Goal: Task Accomplishment & Management: Manage account settings

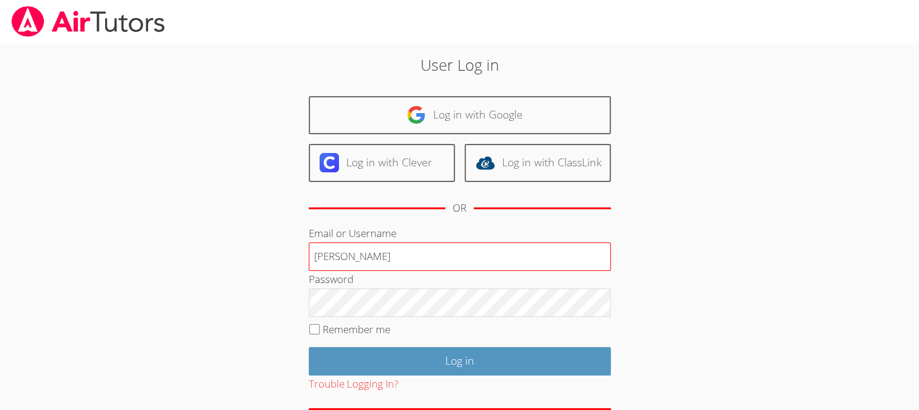
type input "tylerrosebaker@gmail.com"
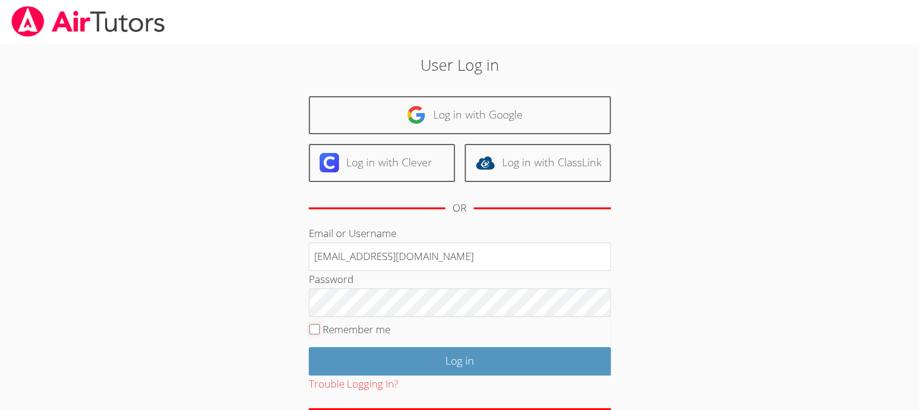
click at [316, 331] on input "Remember me" at bounding box center [315, 329] width 10 height 10
checkbox input "true"
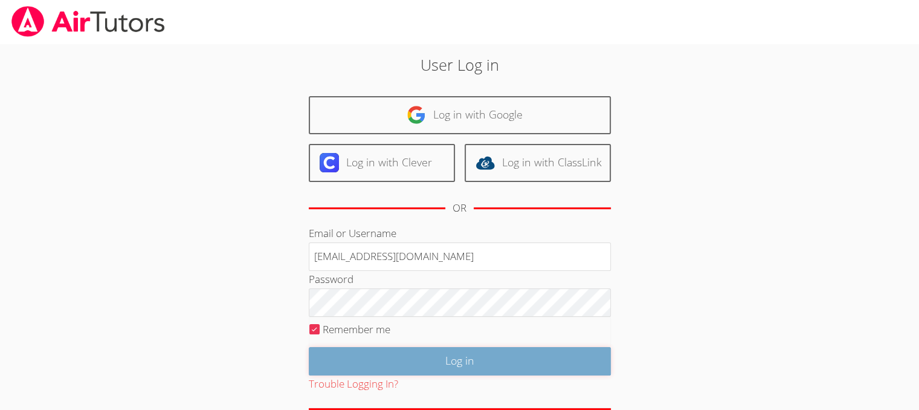
click at [348, 347] on input "Log in" at bounding box center [460, 361] width 302 height 28
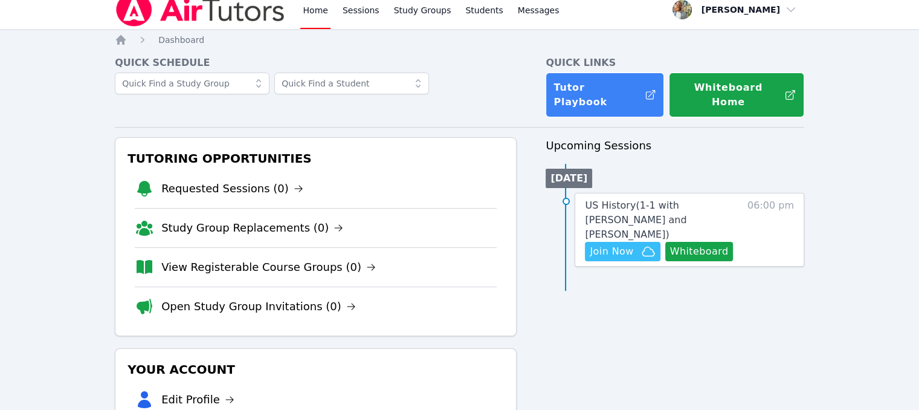
scroll to position [10, 0]
click at [611, 242] on button "Join Now" at bounding box center [622, 251] width 75 height 19
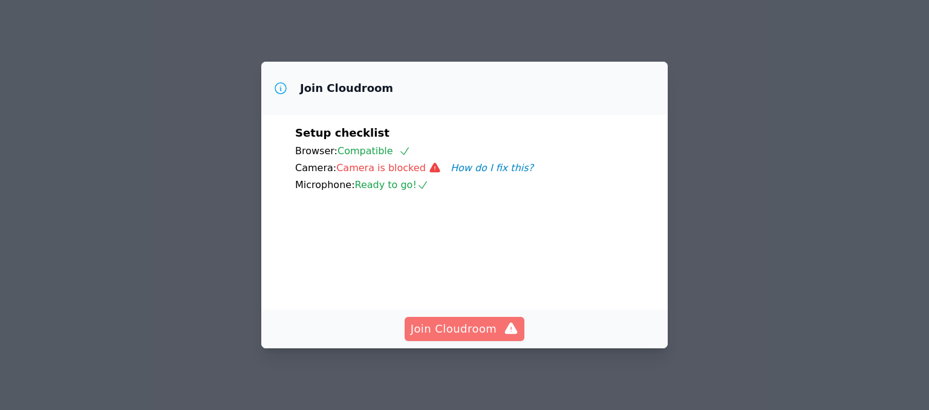
click at [473, 325] on span "Join Cloudroom" at bounding box center [464, 328] width 108 height 17
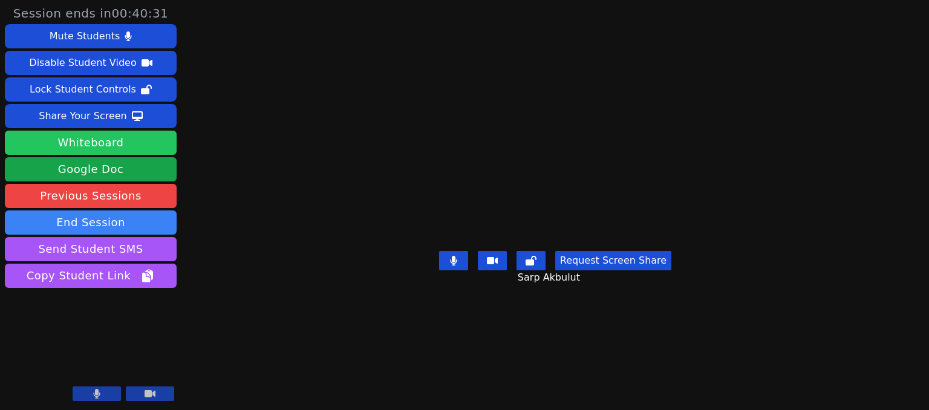
click at [164, 141] on button "Whiteboard" at bounding box center [91, 143] width 172 height 24
click at [820, 118] on div "Session ends in 00:34:25 Mute Students Disable Student Video Lock Student Contr…" at bounding box center [464, 205] width 929 height 410
click at [439, 4] on main "Sarp Akbulut Request Screen Share Sarp Akbulut" at bounding box center [555, 205] width 404 height 410
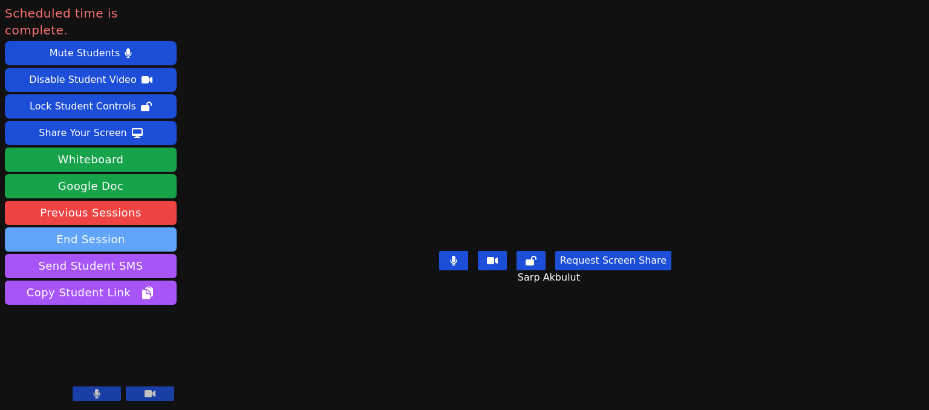
click at [153, 227] on button "End Session" at bounding box center [91, 239] width 172 height 24
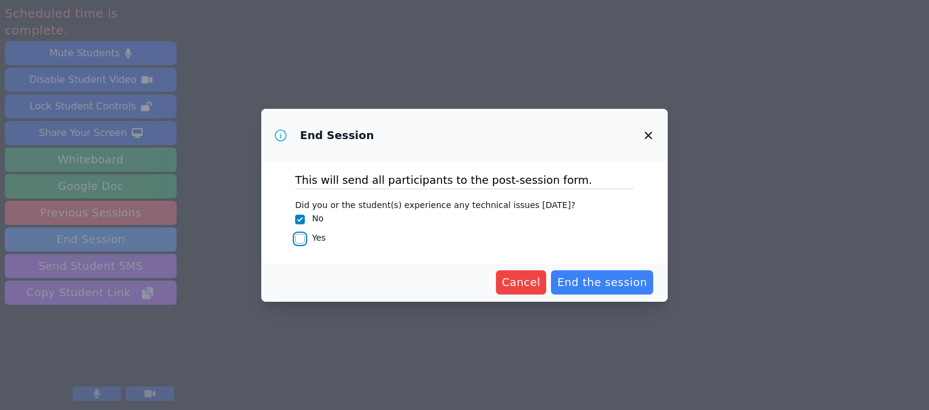
click at [302, 240] on input "Yes" at bounding box center [300, 239] width 10 height 10
checkbox input "true"
checkbox input "false"
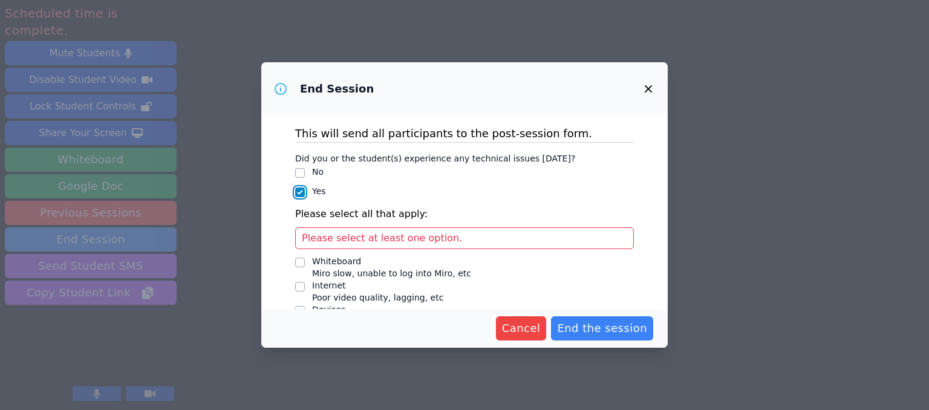
scroll to position [71, 0]
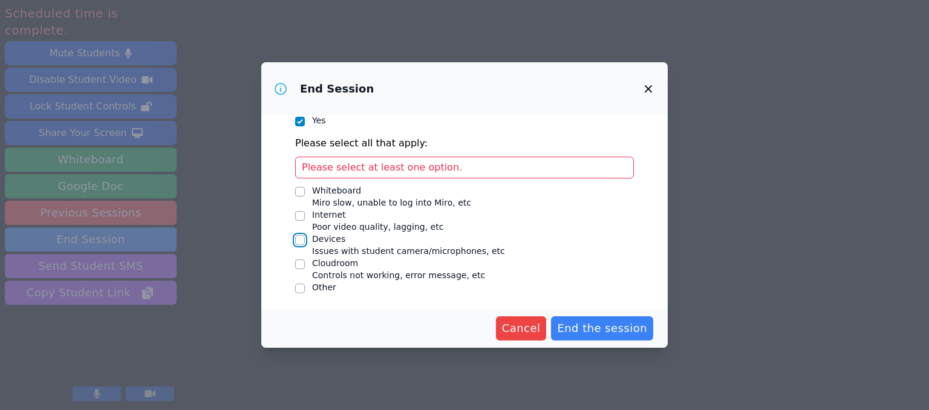
click at [299, 238] on input "Devices Issues with student camera/microphones, etc" at bounding box center [300, 240] width 10 height 10
checkbox input "true"
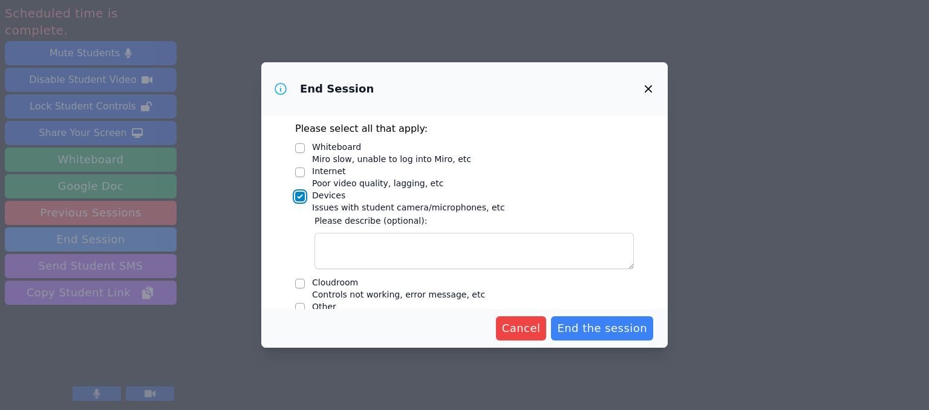
scroll to position [86, 0]
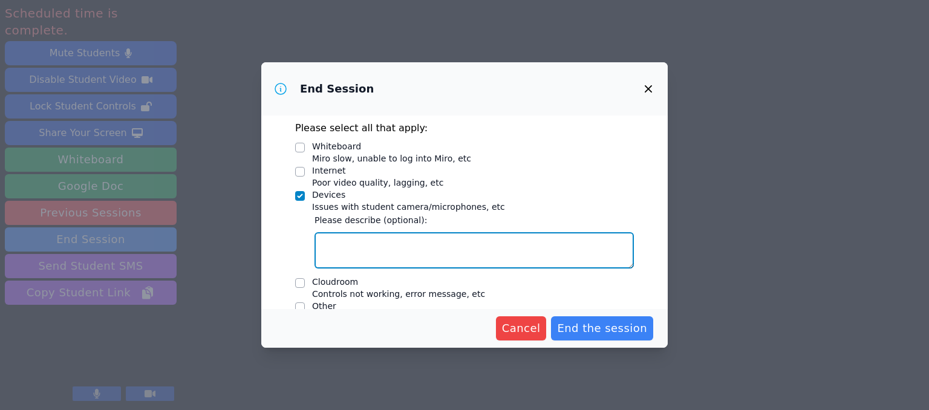
click at [405, 245] on textarea "Devices Issues with student camera/microphones, etc" at bounding box center [473, 250] width 319 height 36
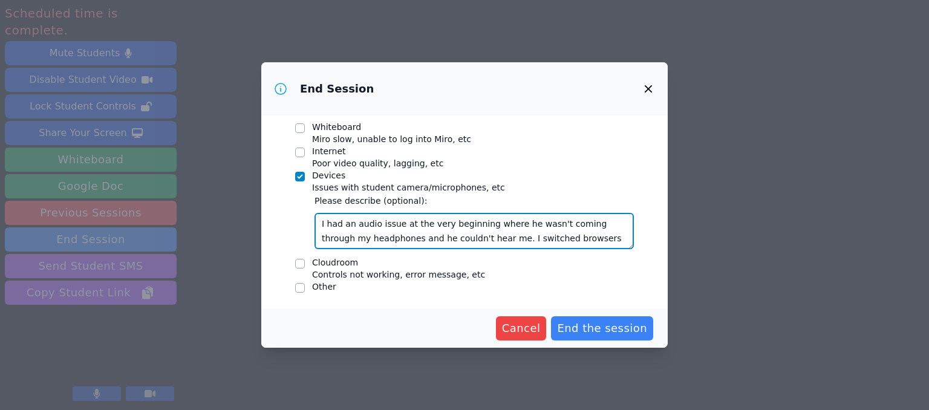
scroll to position [9, 0]
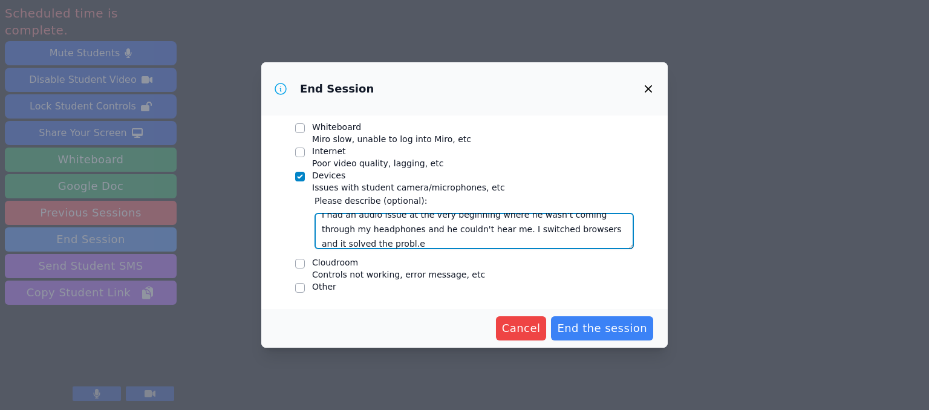
type textarea "I had an audio issue at the very beginning where he wasn't coming through my he…"
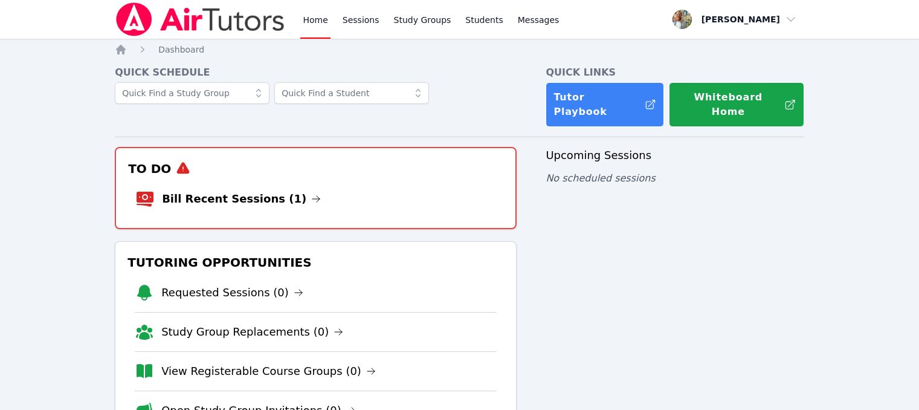
scroll to position [10, 0]
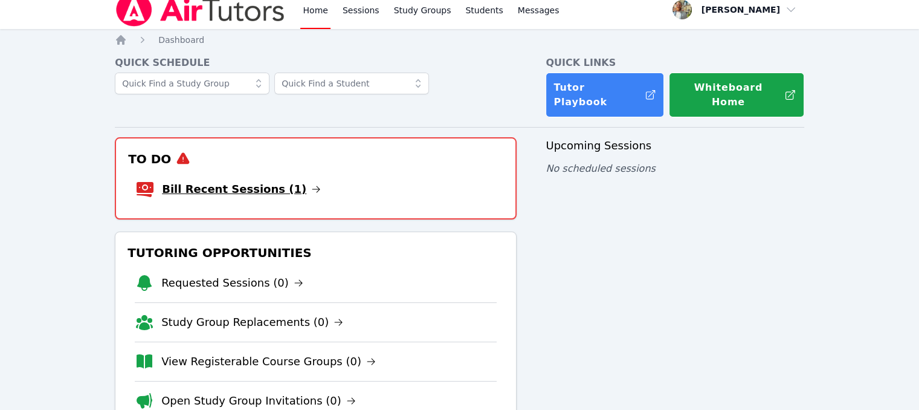
click at [272, 181] on link "Bill Recent Sessions (1)" at bounding box center [241, 189] width 159 height 17
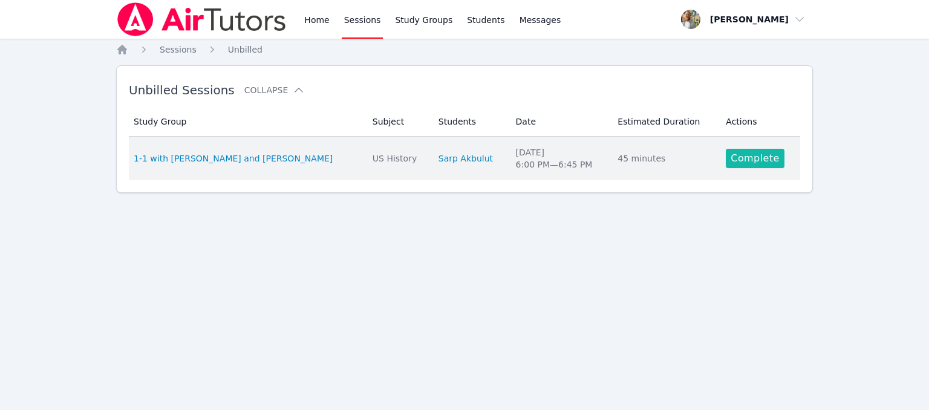
click at [754, 158] on link "Complete" at bounding box center [754, 158] width 58 height 19
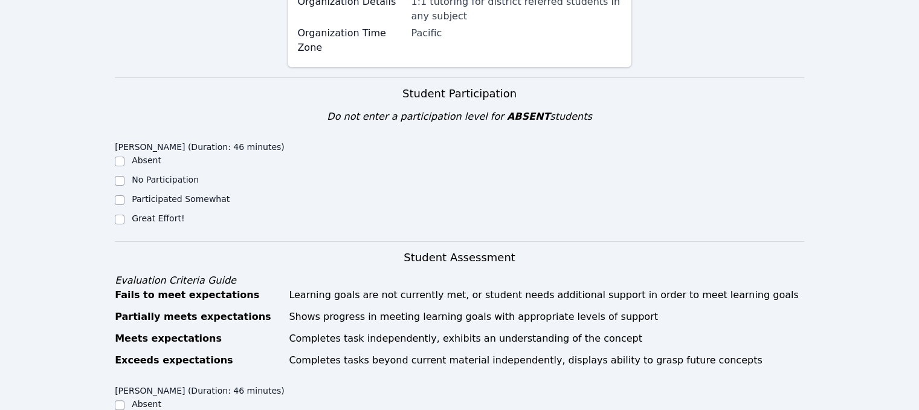
scroll to position [302, 0]
click at [123, 214] on input "Great Effort!" at bounding box center [120, 219] width 10 height 10
checkbox input "true"
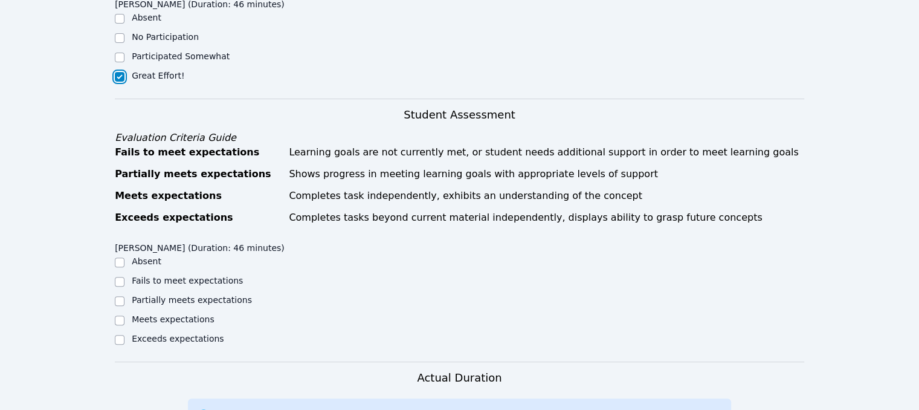
scroll to position [459, 0]
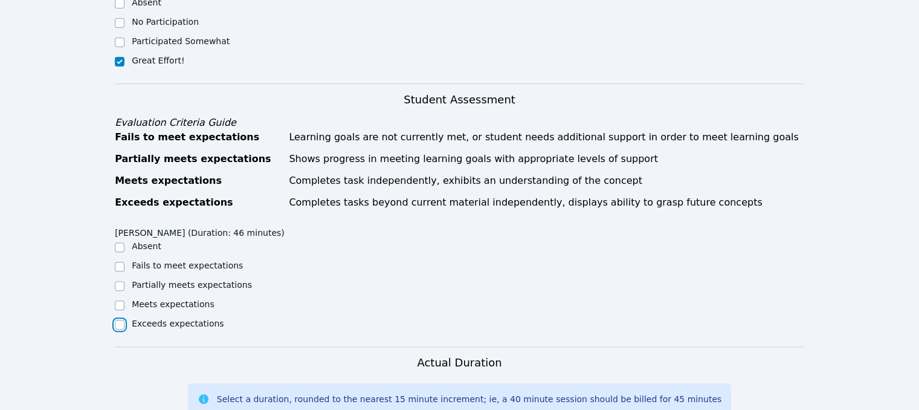
click at [121, 320] on input "Exceeds expectations" at bounding box center [120, 325] width 10 height 10
checkbox input "true"
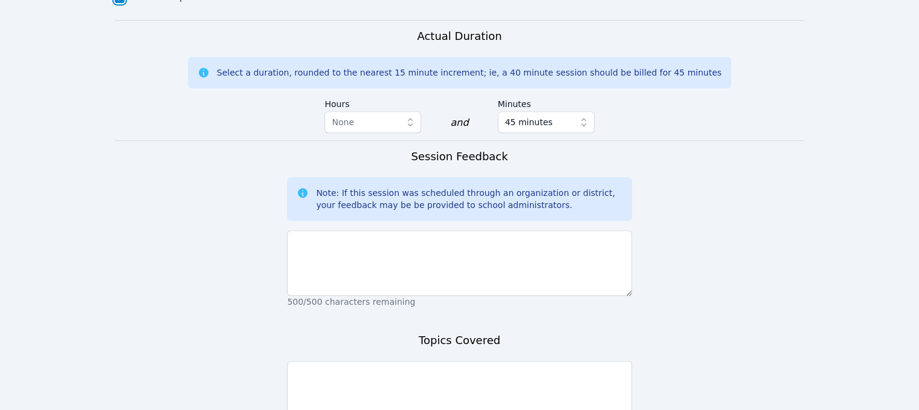
scroll to position [798, 0]
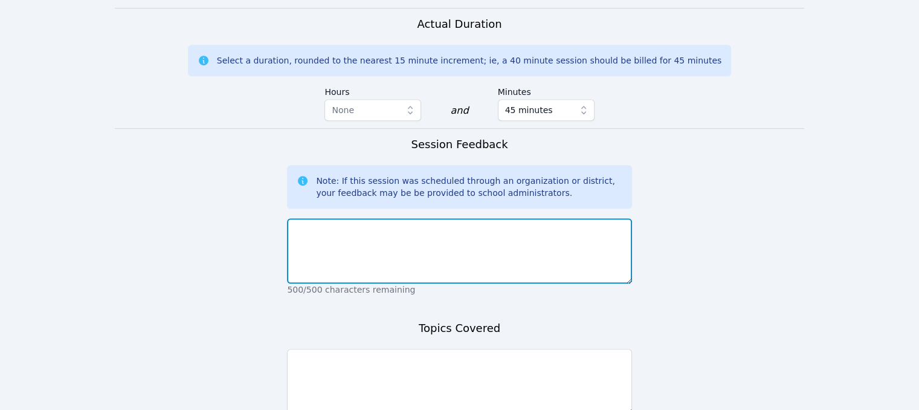
click at [437, 218] on textarea at bounding box center [459, 250] width 345 height 65
type textarea "The session went very well. He was active and engaged throughout."
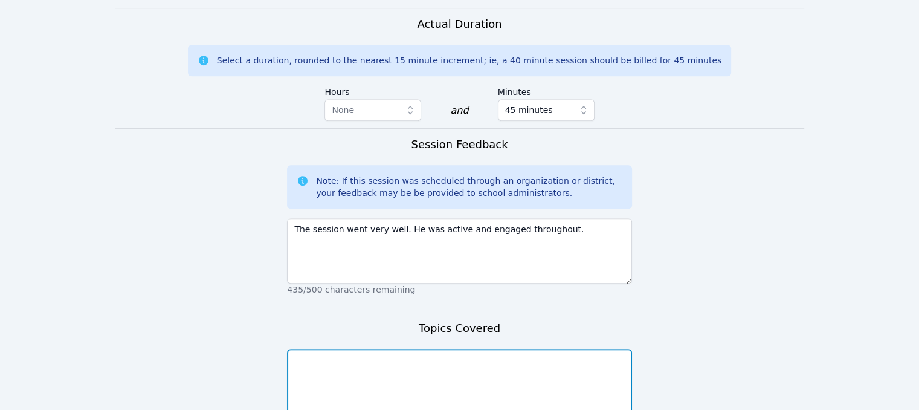
click at [462, 349] on textarea at bounding box center [459, 381] width 345 height 65
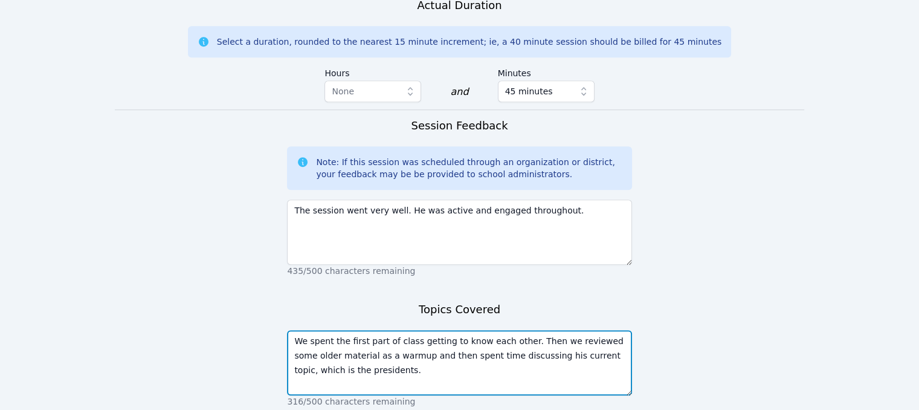
scroll to position [870, 0]
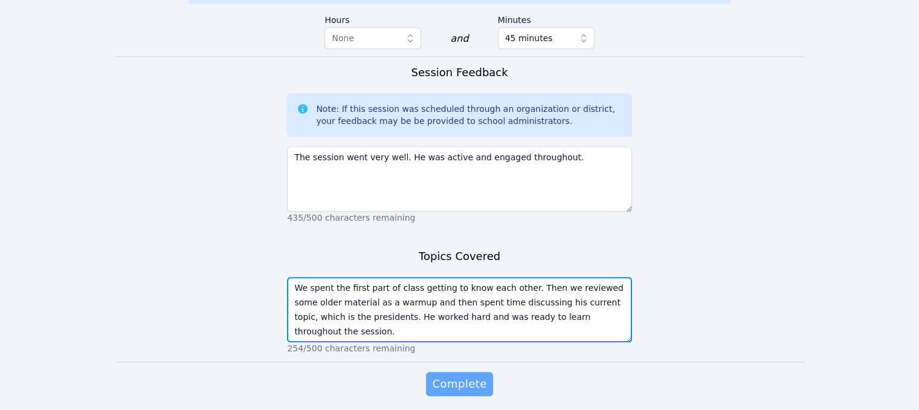
type textarea "We spent the first part of class getting to know each other. Then we reviewed s…"
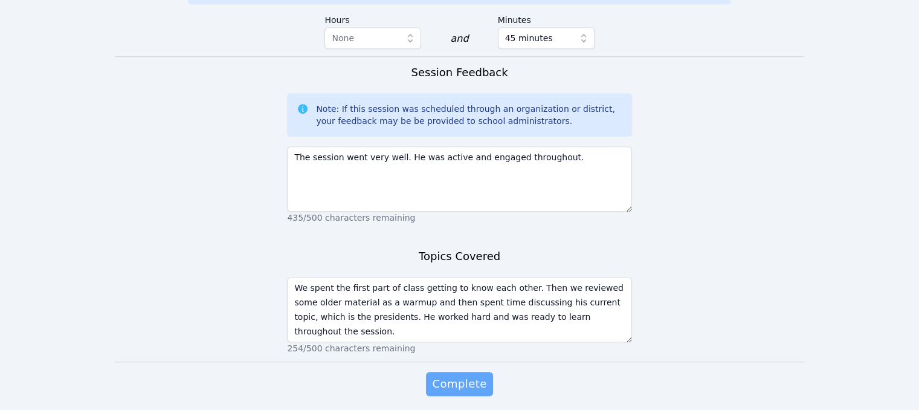
click at [456, 375] on span "Complete" at bounding box center [459, 383] width 54 height 17
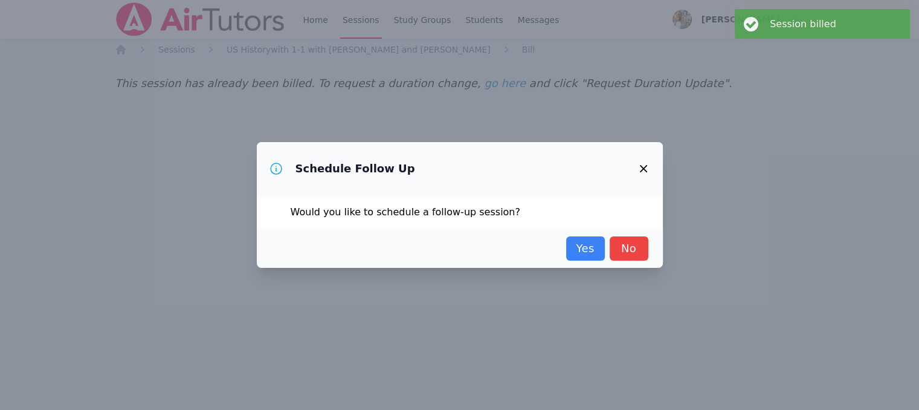
scroll to position [0, 0]
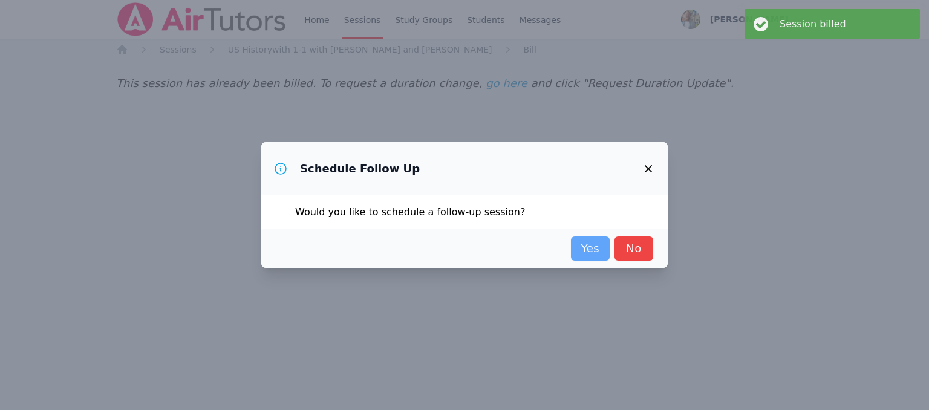
click at [602, 259] on link "Yes" at bounding box center [590, 248] width 39 height 24
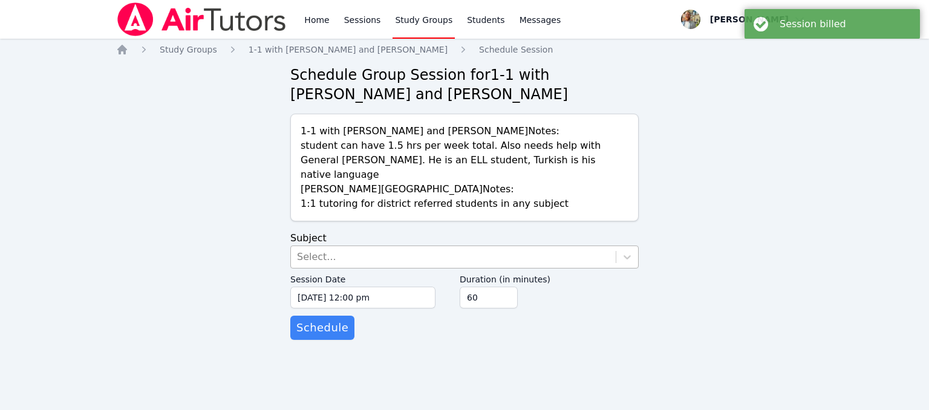
click at [572, 246] on div "Select..." at bounding box center [453, 257] width 325 height 22
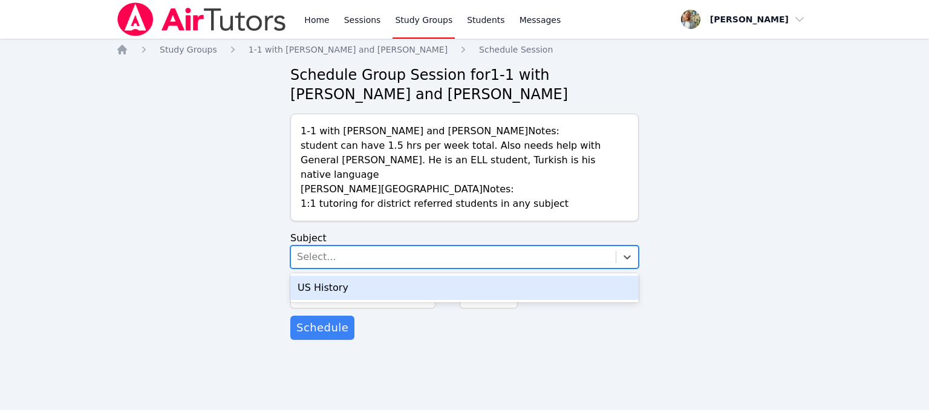
click at [473, 276] on div "US History" at bounding box center [464, 288] width 348 height 24
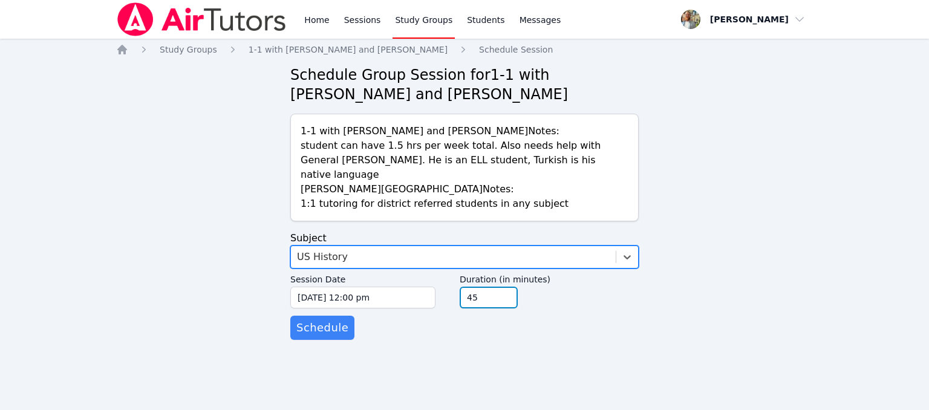
type input "45"
click at [506, 289] on input "45" at bounding box center [488, 298] width 58 height 22
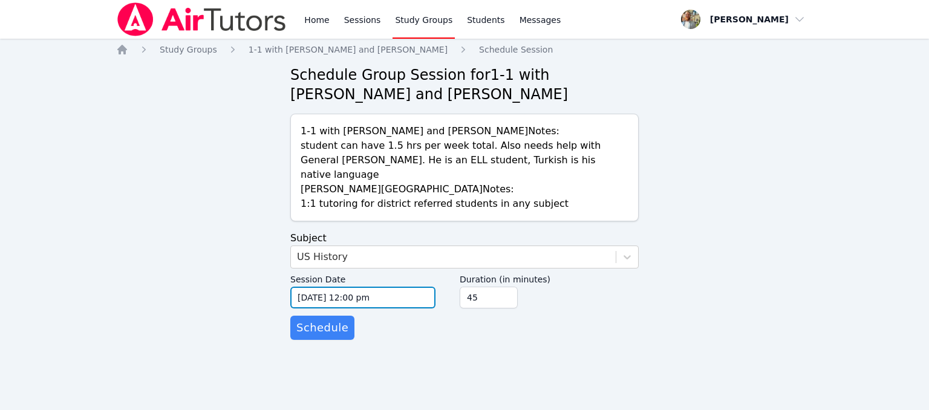
click at [317, 288] on input "[DATE] 12:00 pm" at bounding box center [362, 298] width 145 height 22
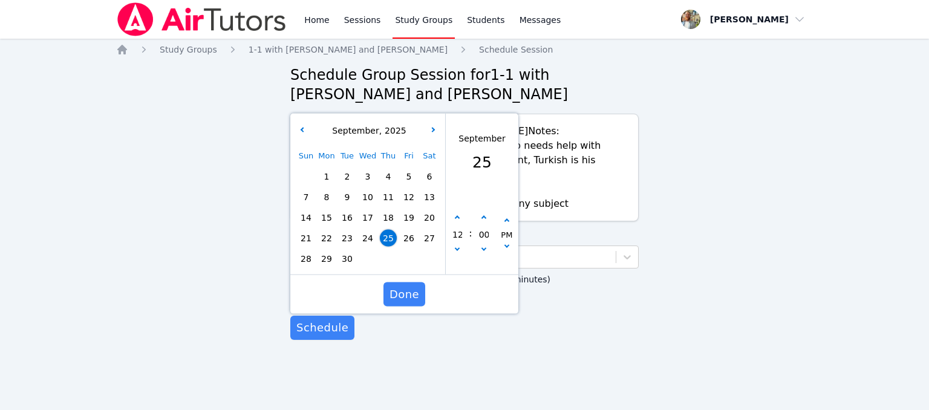
click at [346, 250] on span "30" at bounding box center [347, 258] width 17 height 17
click at [457, 216] on icon "button" at bounding box center [457, 218] width 5 height 5
type input "[DATE] 01:00 pm"
type input "01"
click at [457, 216] on icon "button" at bounding box center [457, 218] width 5 height 5
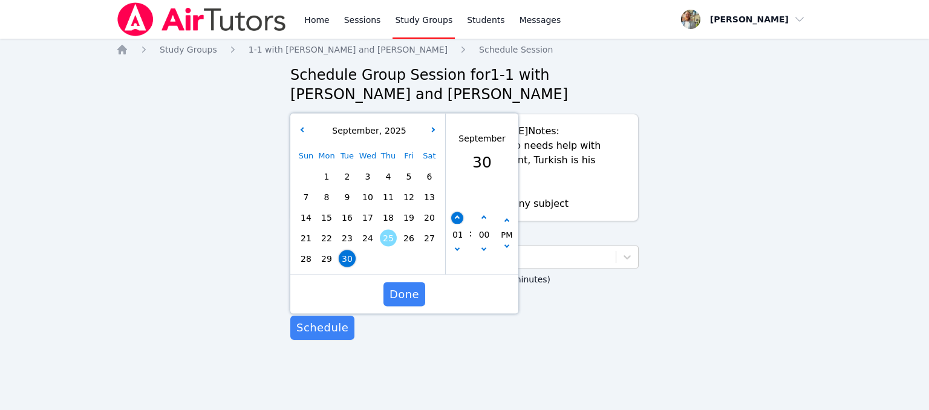
type input "[DATE] 02:00 pm"
type input "02"
click at [457, 216] on icon "button" at bounding box center [457, 218] width 5 height 5
type input "[DATE] 03:00 pm"
type input "03"
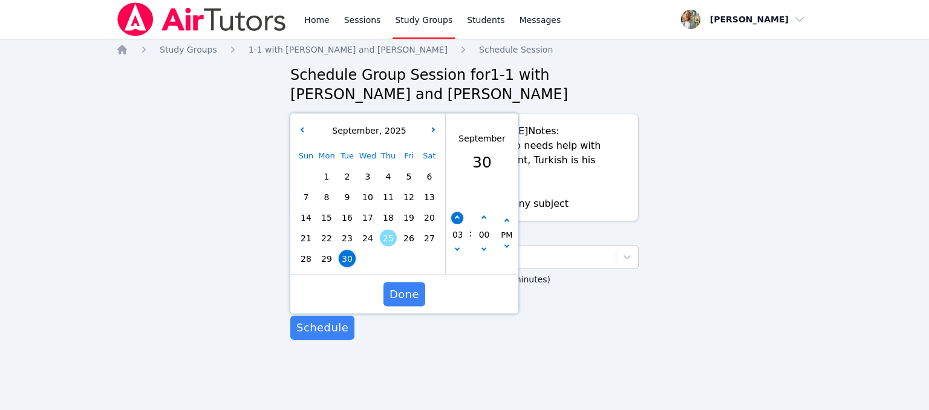
click at [457, 216] on icon "button" at bounding box center [457, 218] width 5 height 5
type input "[DATE] 04:00 pm"
type input "04"
click at [421, 282] on button "Done" at bounding box center [404, 294] width 42 height 24
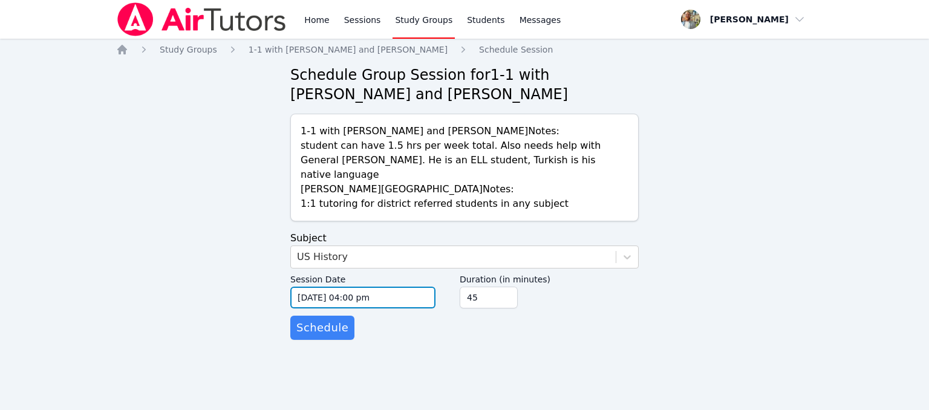
click at [389, 287] on input "[DATE] 04:00 pm" at bounding box center [362, 298] width 145 height 22
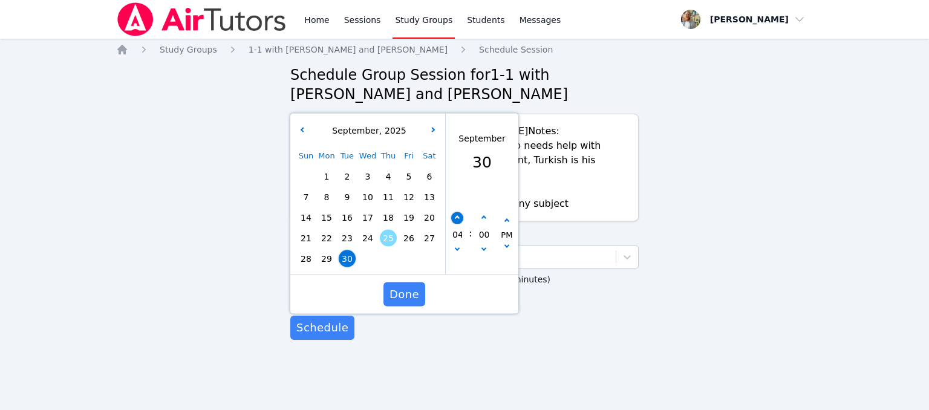
click at [459, 212] on button "button" at bounding box center [457, 218] width 12 height 12
type input "[DATE] 05:00 pm"
type input "05"
click at [459, 212] on button "button" at bounding box center [457, 218] width 12 height 12
type input "[DATE] 06:00 pm"
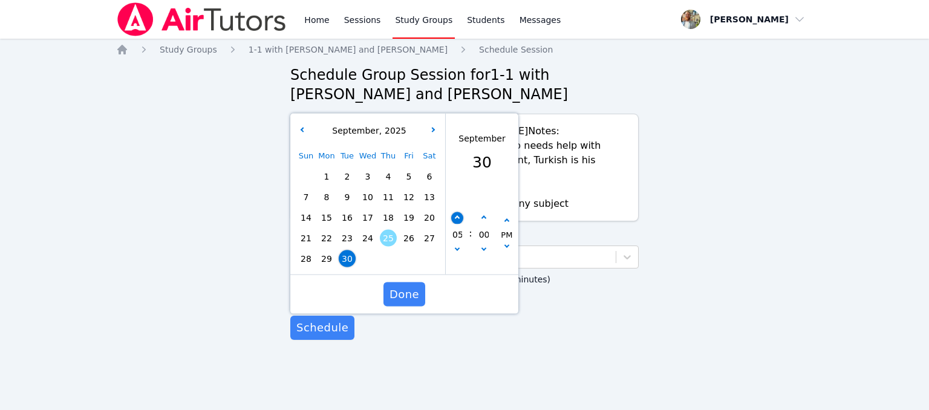
type input "06"
click at [415, 286] on span "Done" at bounding box center [404, 294] width 30 height 17
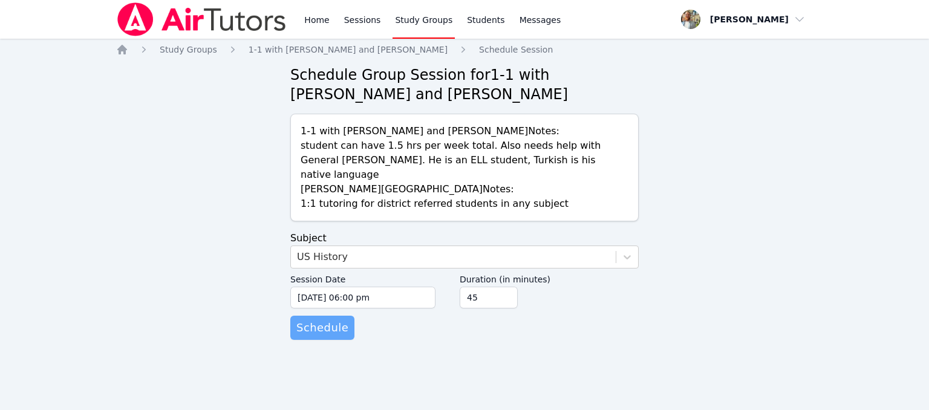
click at [330, 319] on span "Schedule" at bounding box center [322, 327] width 52 height 17
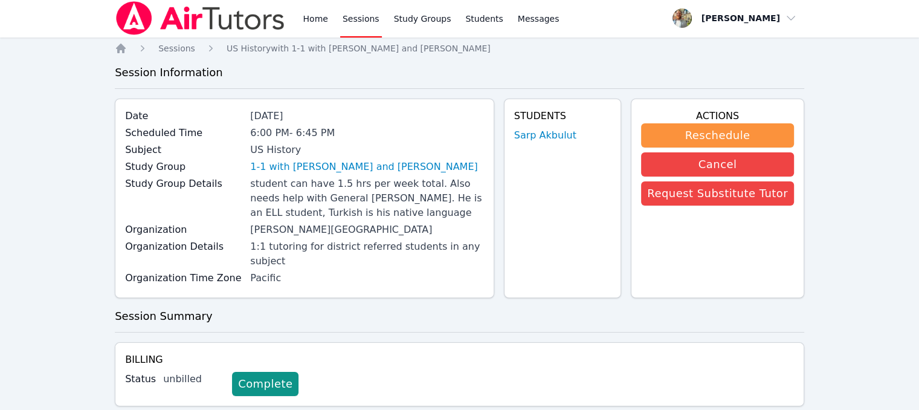
scroll to position [2, 0]
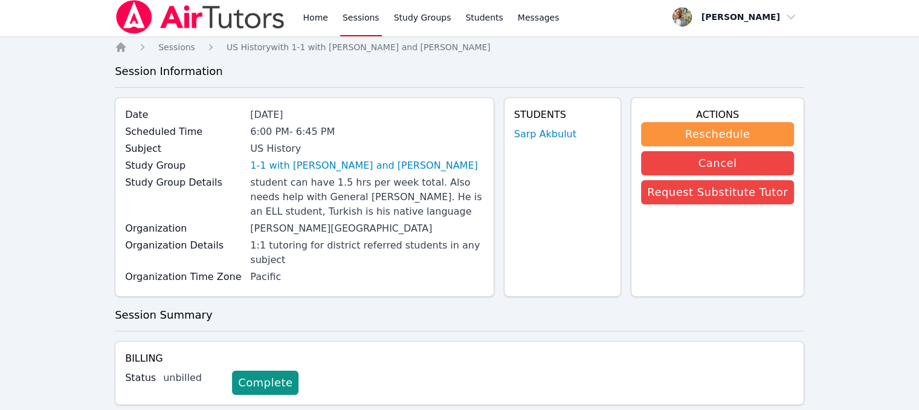
click at [350, 17] on link "Sessions" at bounding box center [361, 17] width 42 height 39
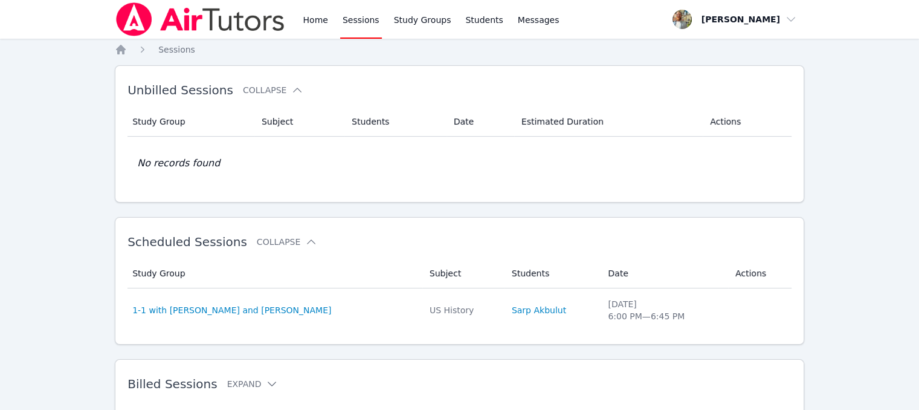
scroll to position [46, 0]
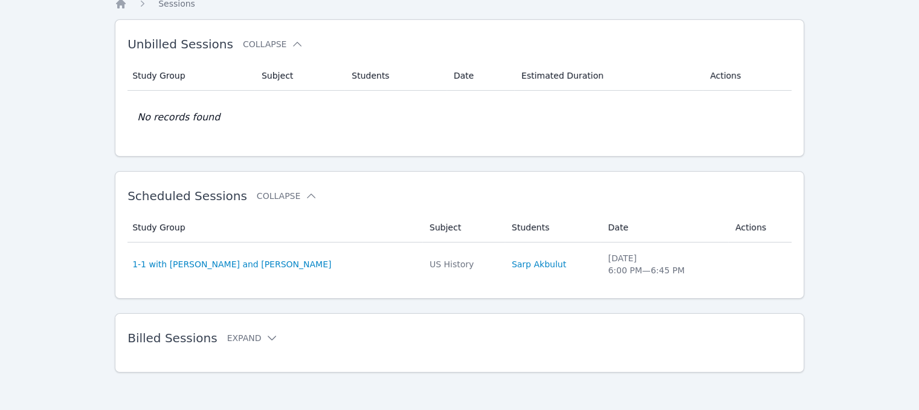
click at [255, 346] on div "Billed Sessions Expand" at bounding box center [441, 338] width 626 height 34
click at [266, 335] on icon at bounding box center [272, 338] width 12 height 12
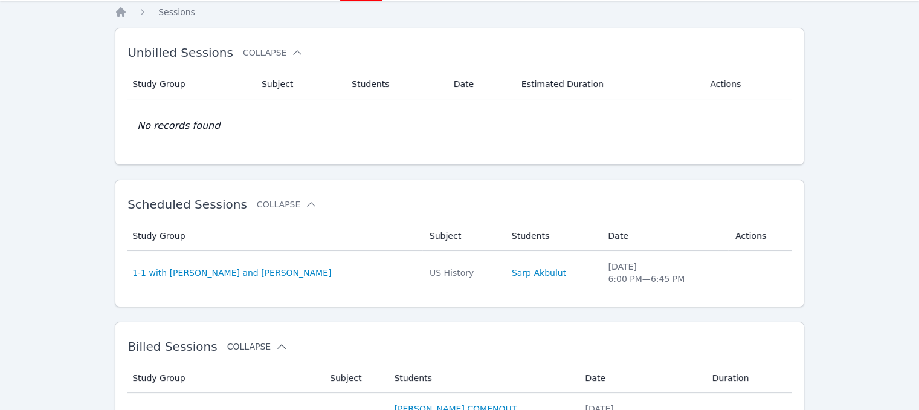
scroll to position [0, 0]
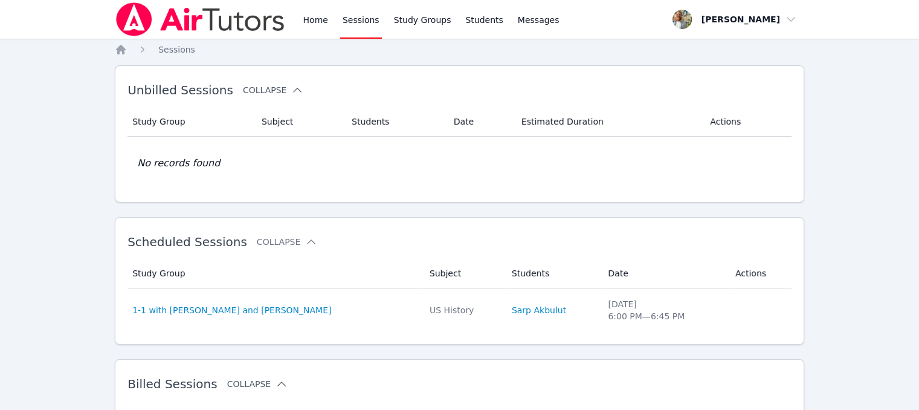
click at [291, 88] on icon at bounding box center [297, 90] width 12 height 12
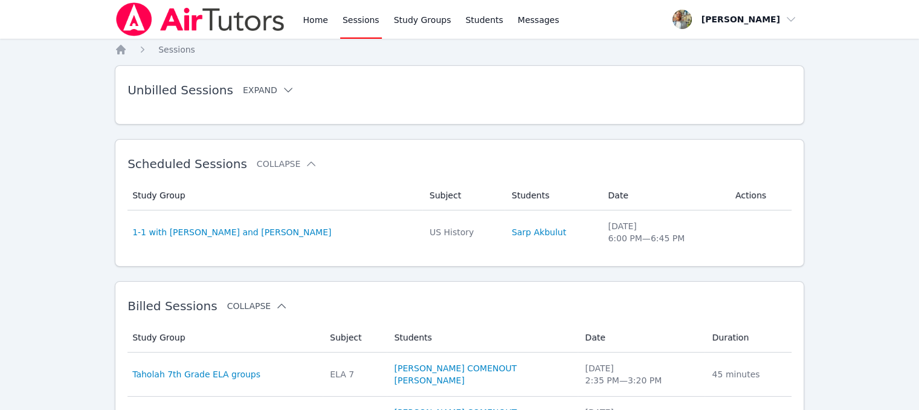
click at [282, 88] on icon at bounding box center [288, 90] width 12 height 12
